Goal: Task Accomplishment & Management: Complete application form

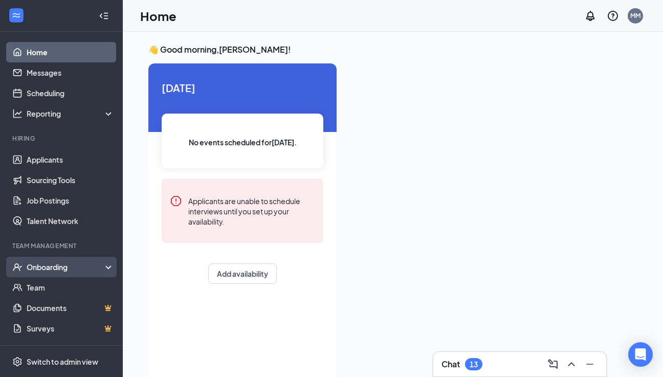
click at [77, 267] on div "Onboarding" at bounding box center [66, 267] width 79 height 10
click at [85, 270] on div "Onboarding" at bounding box center [66, 267] width 79 height 10
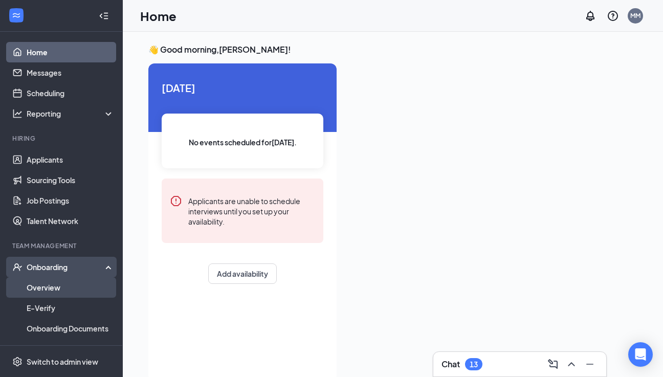
click at [83, 293] on link "Overview" at bounding box center [70, 287] width 87 height 20
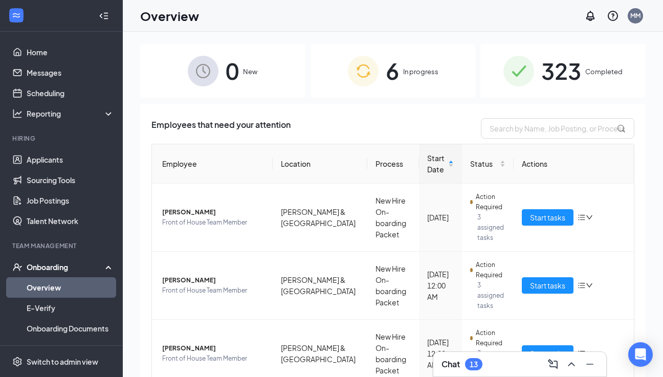
click at [429, 76] on span "In progress" at bounding box center [420, 72] width 35 height 10
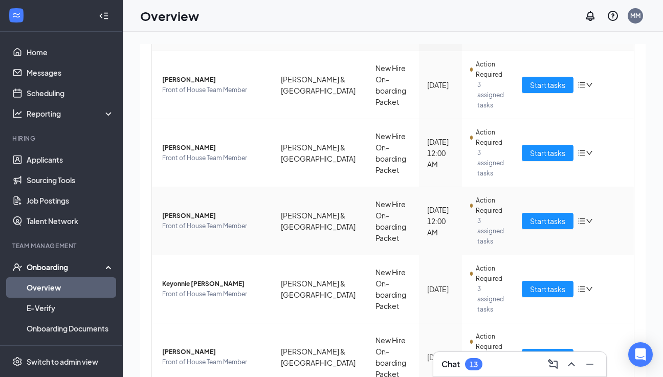
scroll to position [130, 0]
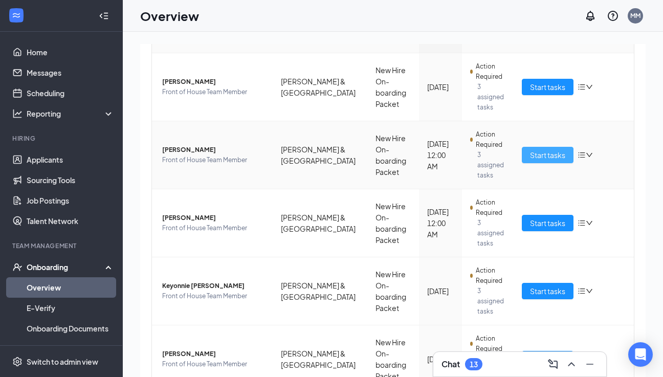
click at [551, 152] on span "Start tasks" at bounding box center [547, 154] width 35 height 11
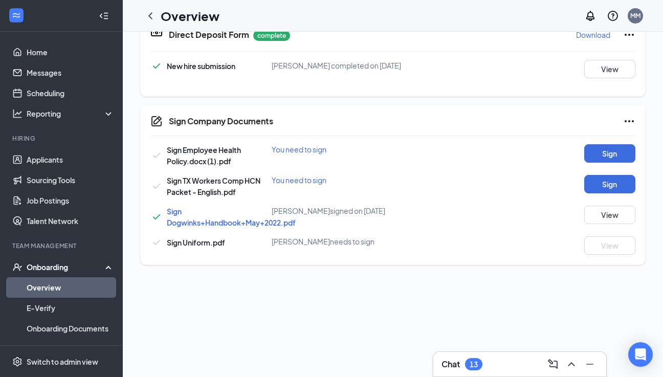
scroll to position [437, 0]
click at [624, 152] on button "Sign" at bounding box center [609, 154] width 51 height 18
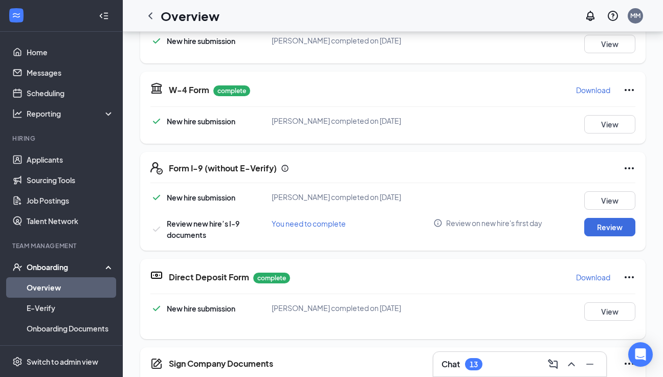
scroll to position [165, 0]
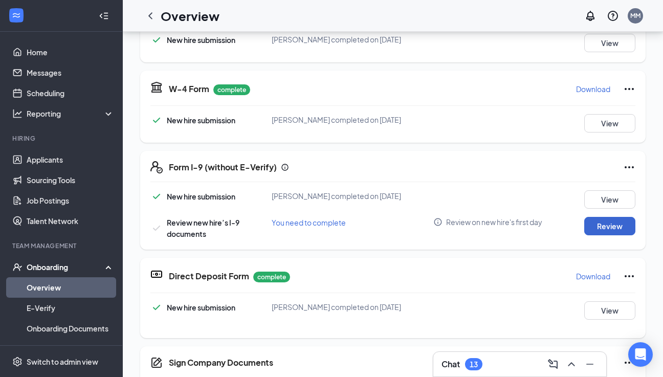
click at [604, 224] on button "Review" at bounding box center [609, 226] width 51 height 18
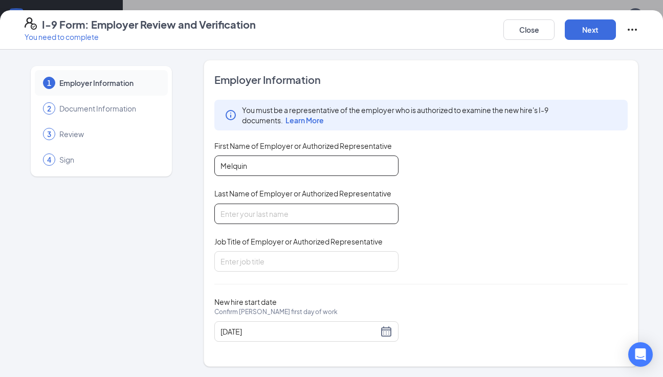
type input "Melquin"
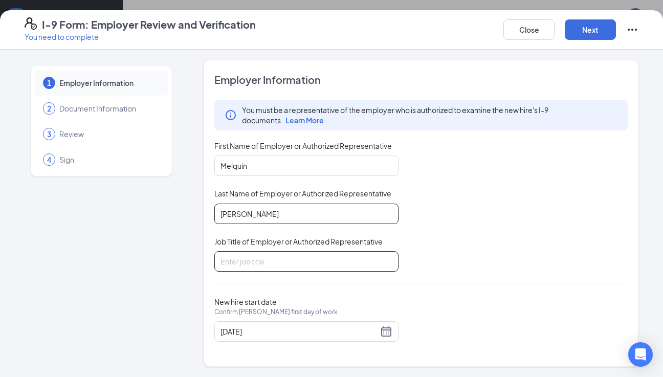
type input "[PERSON_NAME]"
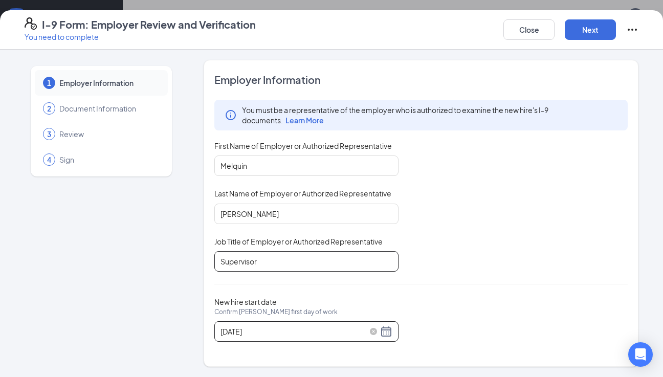
scroll to position [113, 0]
type input "Supervisor"
click at [389, 330] on div "[DATE]" at bounding box center [306, 331] width 172 height 12
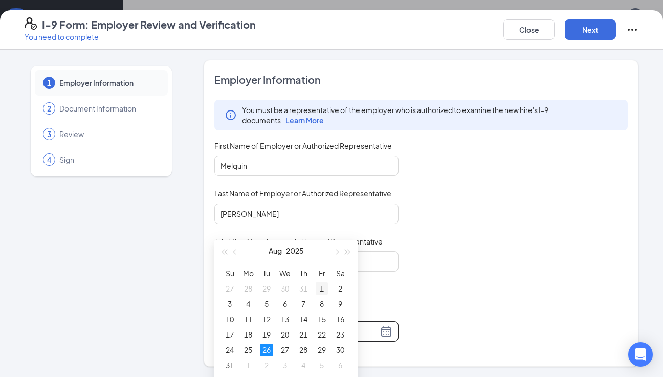
scroll to position [219, 0]
type input "[DATE]"
click at [268, 347] on div "26" at bounding box center [266, 346] width 12 height 12
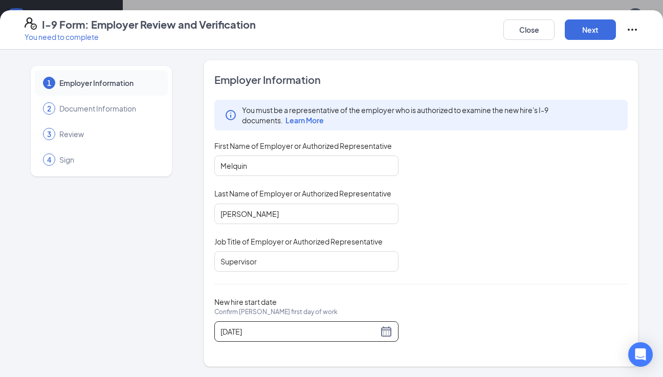
scroll to position [338, 0]
click at [598, 25] on button "Next" at bounding box center [590, 29] width 51 height 20
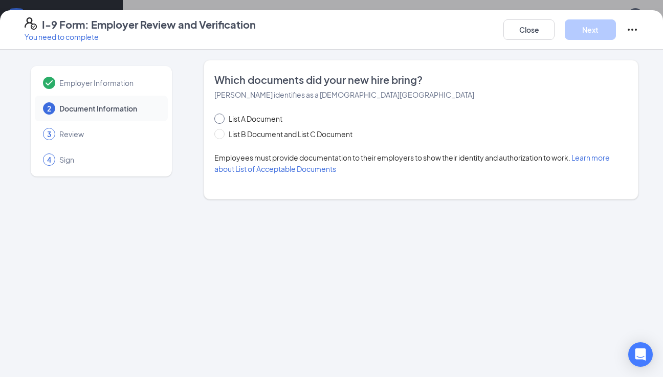
click at [220, 121] on span at bounding box center [219, 119] width 10 height 10
click at [220, 121] on input "List A Document" at bounding box center [217, 117] width 7 height 7
radio input "true"
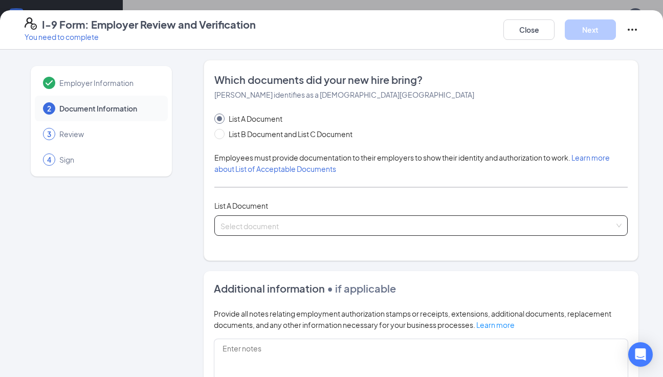
click at [249, 223] on input "search" at bounding box center [417, 223] width 394 height 15
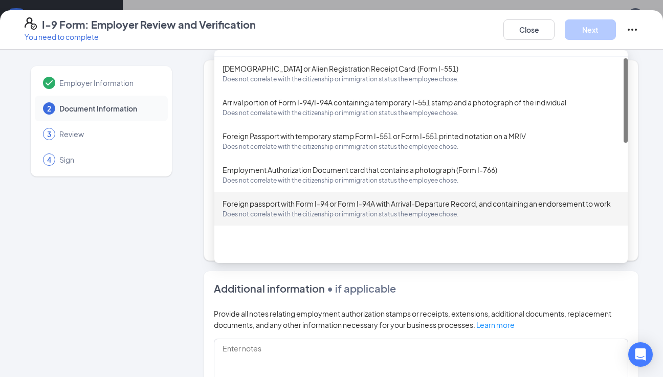
scroll to position [0, 0]
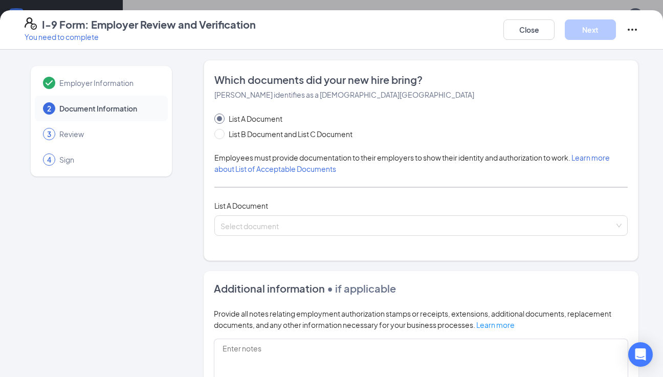
click at [156, 245] on div "Employer Information 2 Document Information 3 Review 4 Sign" at bounding box center [101, 294] width 153 height 469
click at [220, 136] on span at bounding box center [219, 134] width 10 height 10
click at [220, 136] on input "List B Document and List C Document" at bounding box center [217, 132] width 7 height 7
radio input "true"
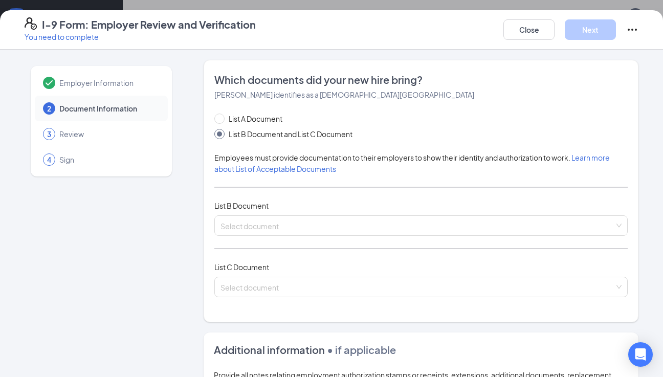
radio input "false"
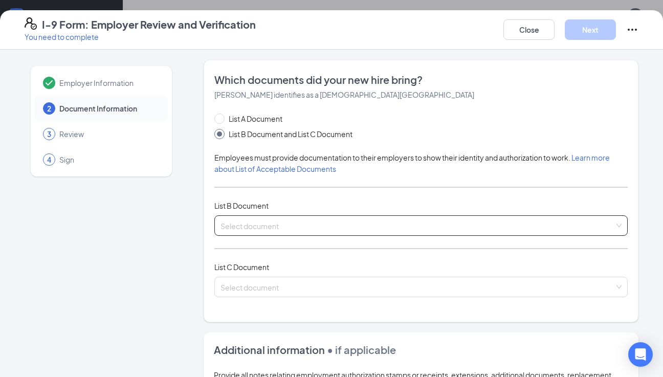
click at [285, 223] on input "search" at bounding box center [417, 223] width 394 height 15
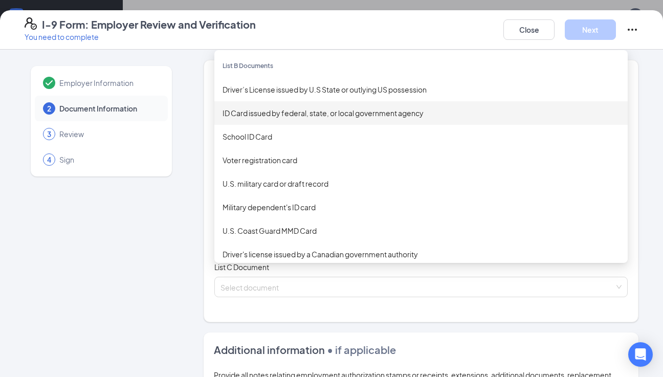
click at [282, 113] on div "ID Card issued by federal, state, or local government agency" at bounding box center [421, 112] width 397 height 11
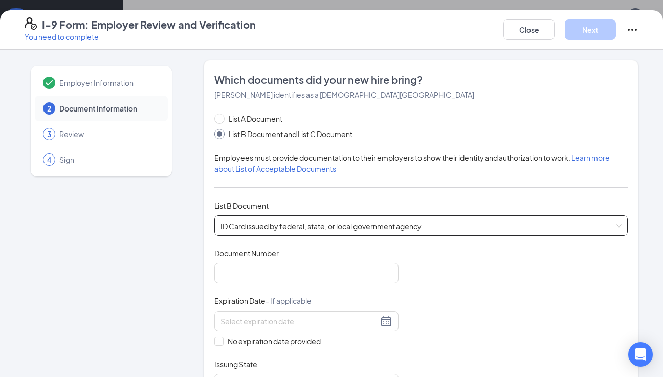
scroll to position [17, 0]
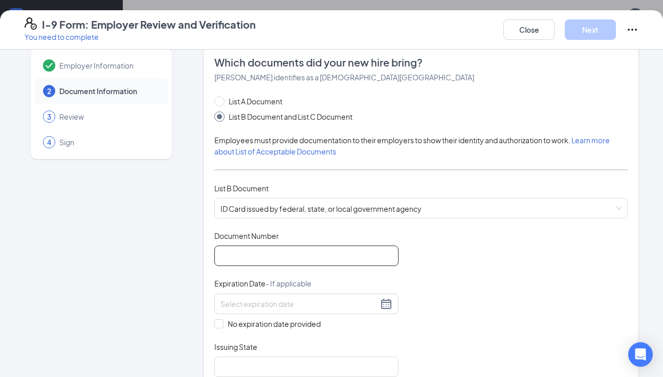
click at [272, 252] on input "Document Number" at bounding box center [306, 256] width 184 height 20
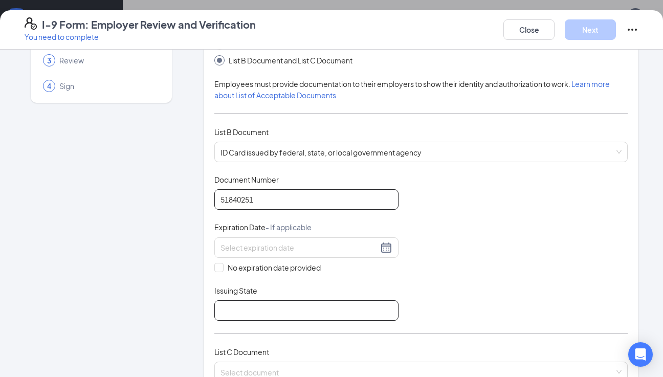
scroll to position [76, 0]
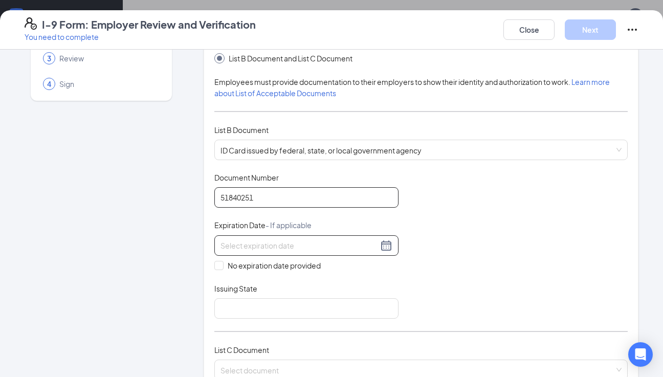
type input "51840251"
click at [383, 247] on div at bounding box center [306, 245] width 172 height 12
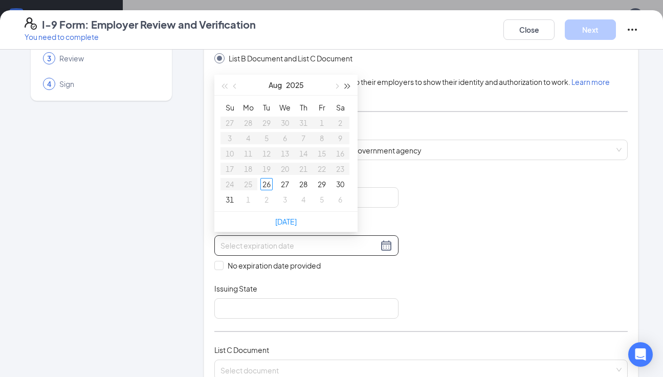
click at [347, 89] on button "button" at bounding box center [347, 85] width 11 height 20
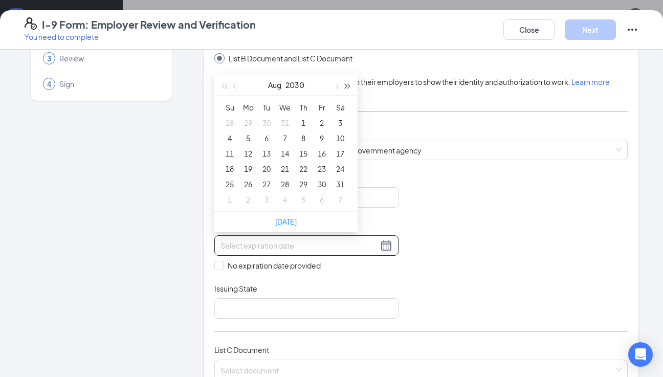
click at [347, 89] on button "button" at bounding box center [347, 85] width 11 height 20
click at [224, 86] on span "button" at bounding box center [224, 86] width 5 height 5
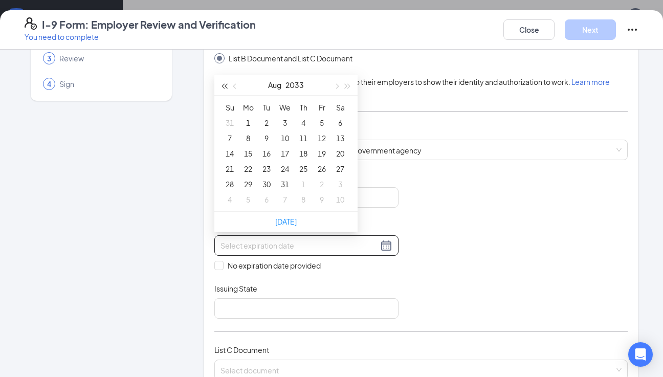
click at [224, 86] on span "button" at bounding box center [224, 86] width 5 height 5
click at [336, 90] on button "button" at bounding box center [335, 85] width 11 height 20
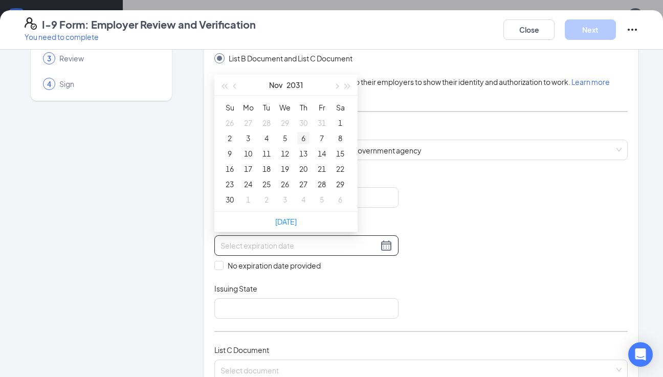
type input "[DATE]"
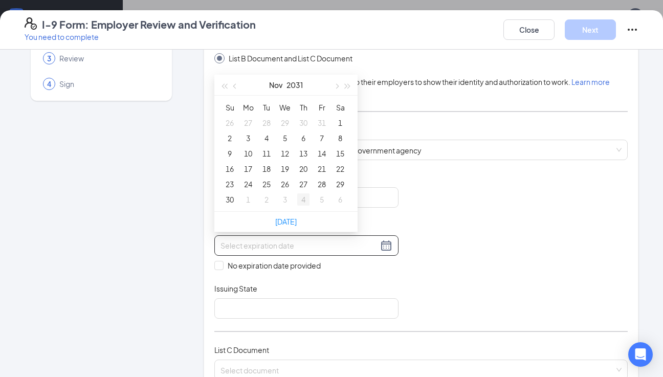
type input "[DATE]"
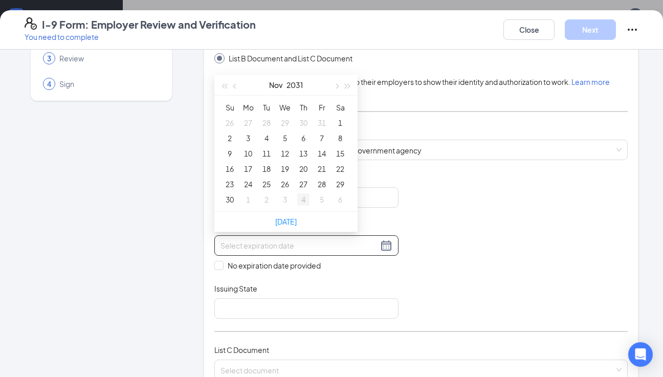
type input "[DATE]"
click at [231, 201] on div "30" at bounding box center [230, 199] width 12 height 12
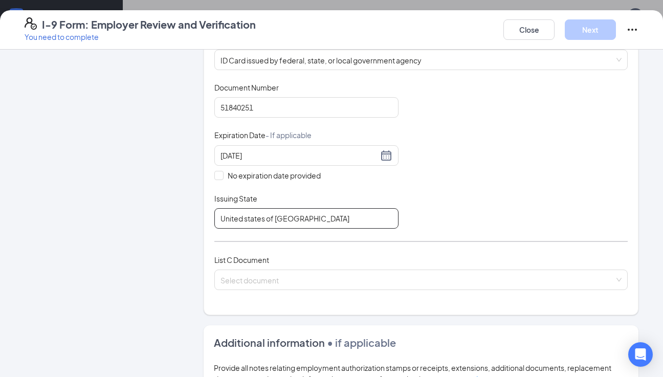
scroll to position [201, 0]
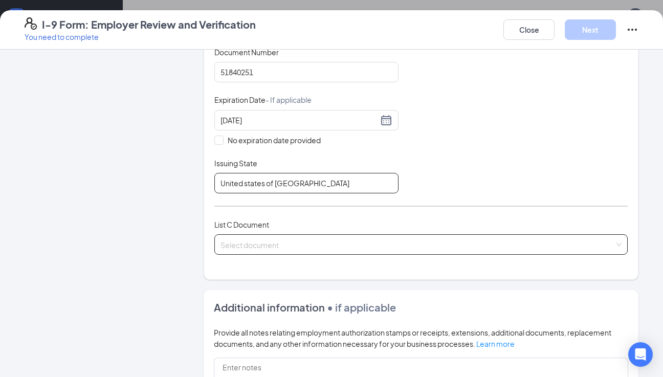
type input "United states of [GEOGRAPHIC_DATA]"
click at [262, 240] on input "search" at bounding box center [417, 242] width 394 height 15
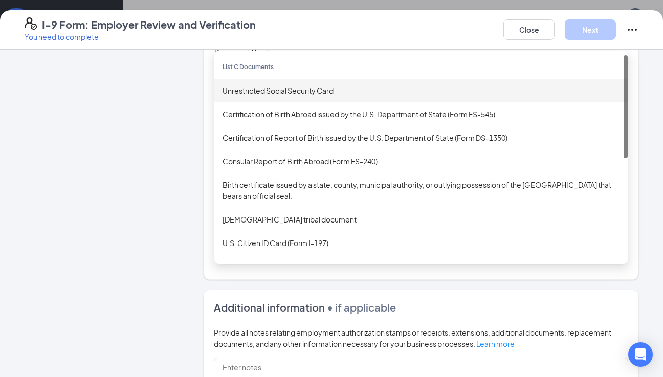
click at [291, 89] on div "Unrestricted Social Security Card" at bounding box center [421, 90] width 397 height 11
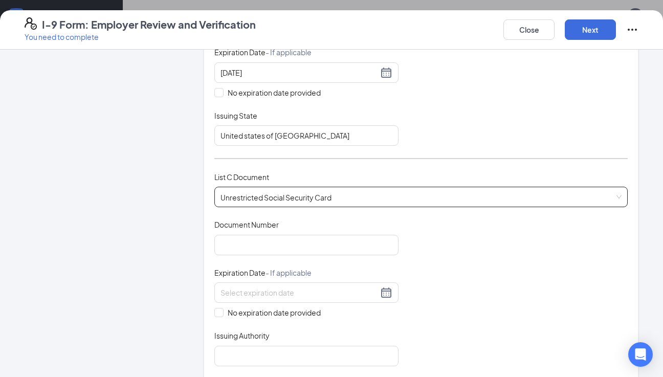
scroll to position [250, 0]
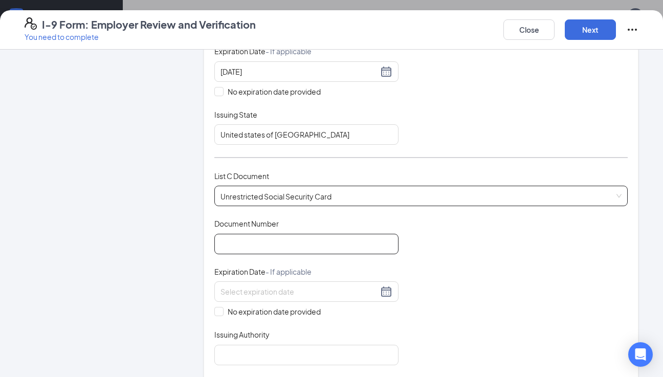
click at [252, 237] on input "Document Number" at bounding box center [306, 244] width 184 height 20
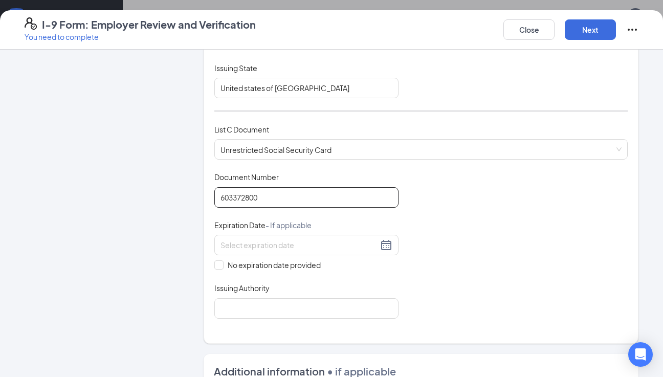
scroll to position [297, 0]
type input "603372800"
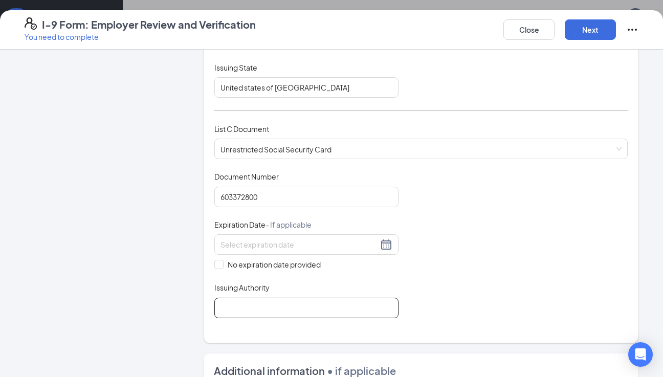
click at [306, 300] on input "Issuing Authority" at bounding box center [306, 308] width 184 height 20
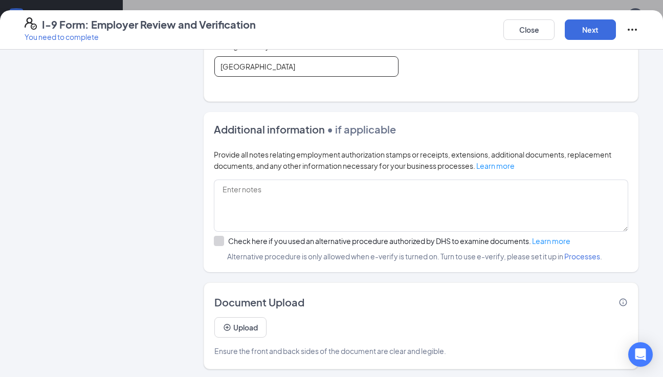
scroll to position [338, 0]
type input "[GEOGRAPHIC_DATA]"
click at [596, 27] on button "Next" at bounding box center [590, 29] width 51 height 20
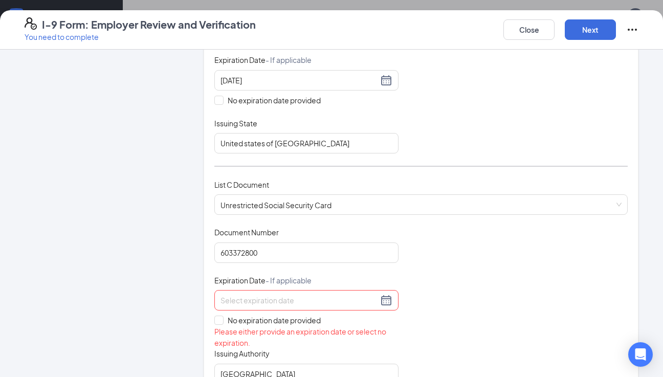
scroll to position [274, 0]
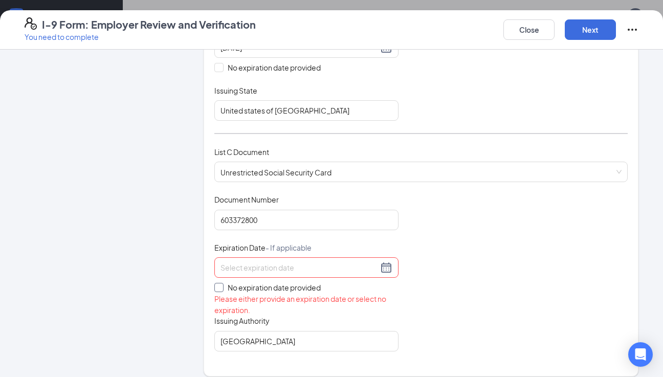
click at [219, 288] on input "No expiration date provided" at bounding box center [217, 286] width 7 height 7
checkbox input "true"
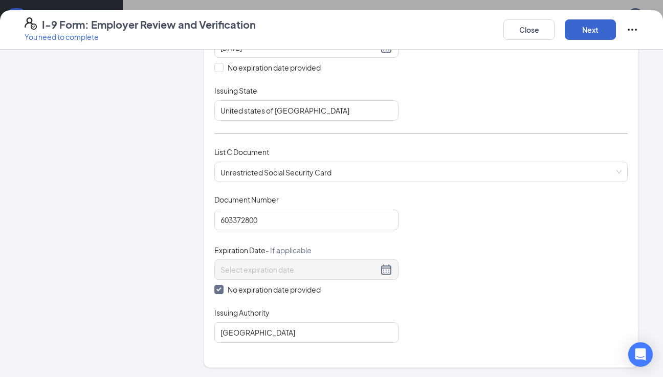
click at [594, 36] on button "Next" at bounding box center [590, 29] width 51 height 20
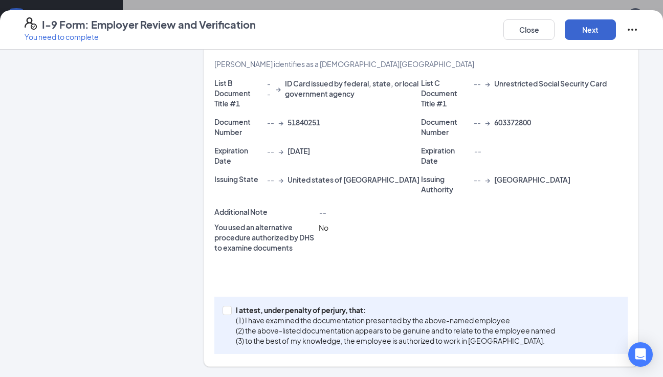
scroll to position [202, 0]
click at [230, 312] on span at bounding box center [227, 310] width 9 height 9
click at [230, 312] on input "I attest, under penalty of [PERSON_NAME], that: (1) I have examined the documen…" at bounding box center [226, 309] width 7 height 7
checkbox input "true"
click at [593, 30] on button "Next" at bounding box center [590, 29] width 51 height 20
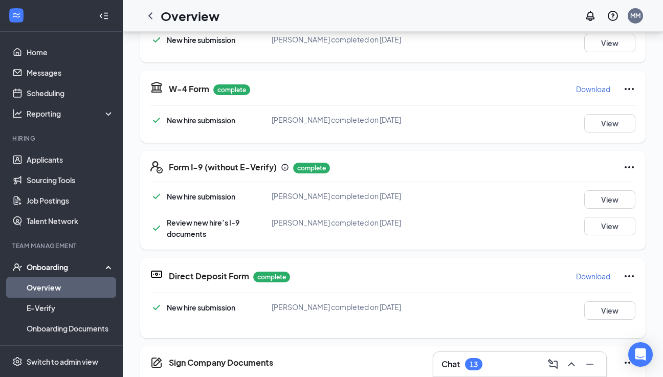
scroll to position [149, 0]
